Goal: Transaction & Acquisition: Subscribe to service/newsletter

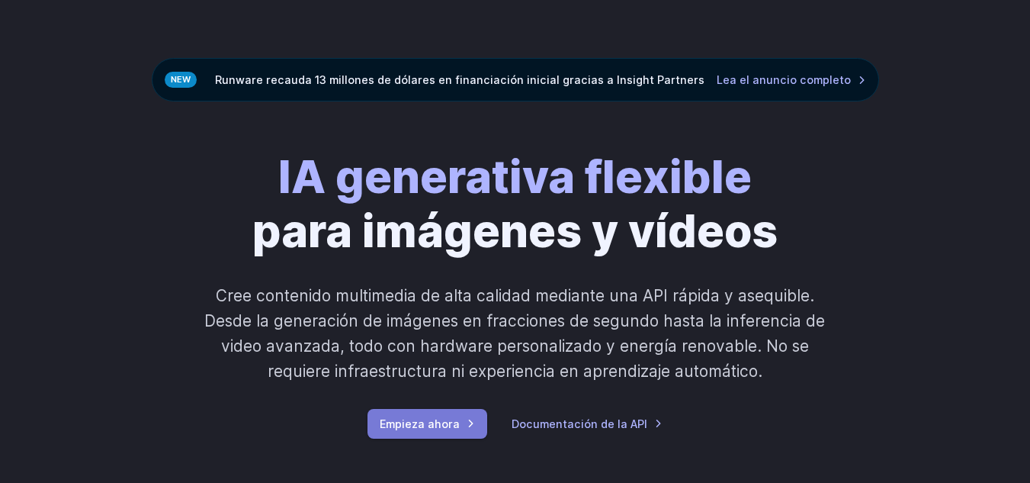
click at [456, 426] on font "Empieza ahora" at bounding box center [420, 423] width 80 height 13
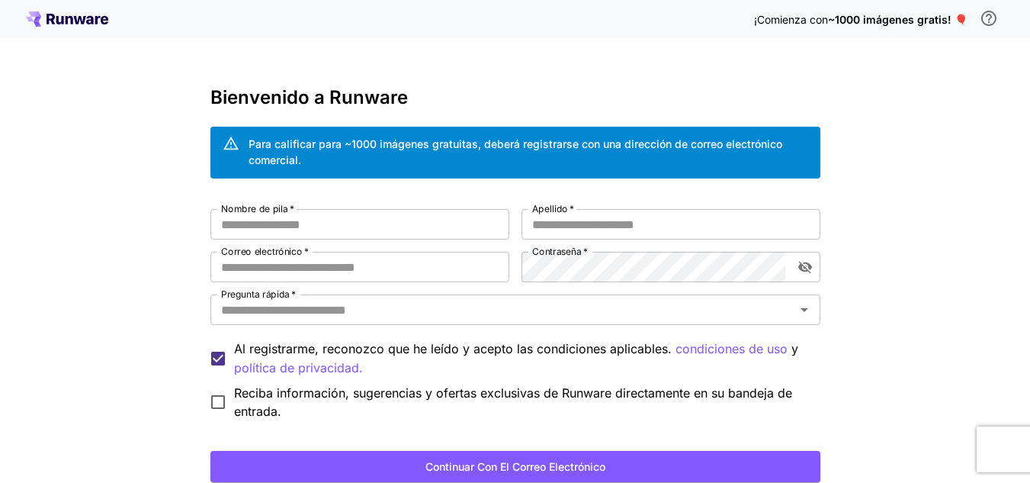
scroll to position [112, 0]
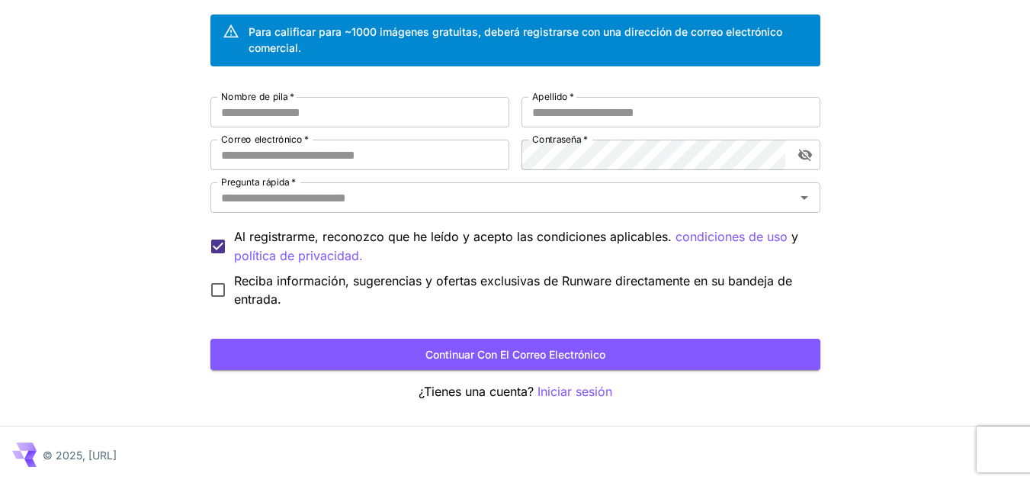
click at [551, 381] on div "Bienvenido a Runware Para calificar para ~1000 imágenes gratuitas, deberá regis…" at bounding box center [515, 188] width 610 height 426
click at [552, 385] on font "Iniciar sesión" at bounding box center [575, 391] width 75 height 15
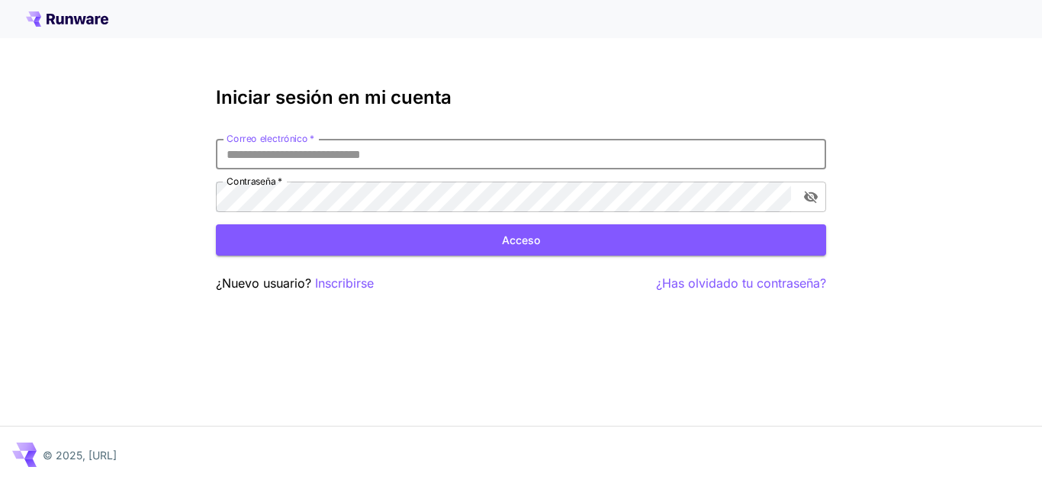
click at [255, 159] on input "Correo electrónico   *" at bounding box center [521, 154] width 610 height 31
